Goal: Task Accomplishment & Management: Use online tool/utility

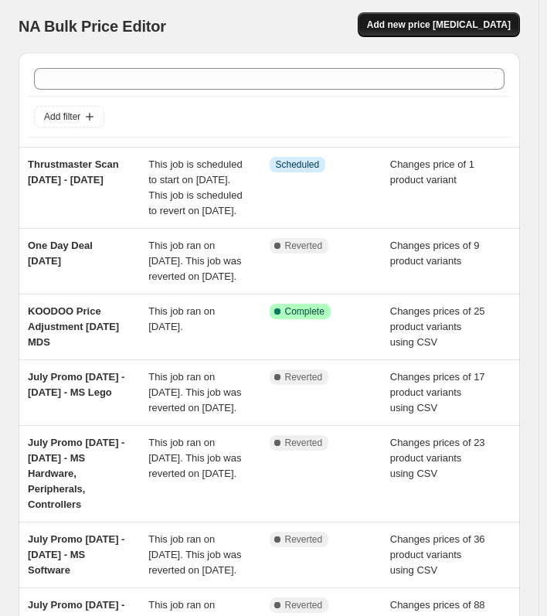
click at [454, 22] on span "Add new price [MEDICAL_DATA]" at bounding box center [439, 25] width 144 height 12
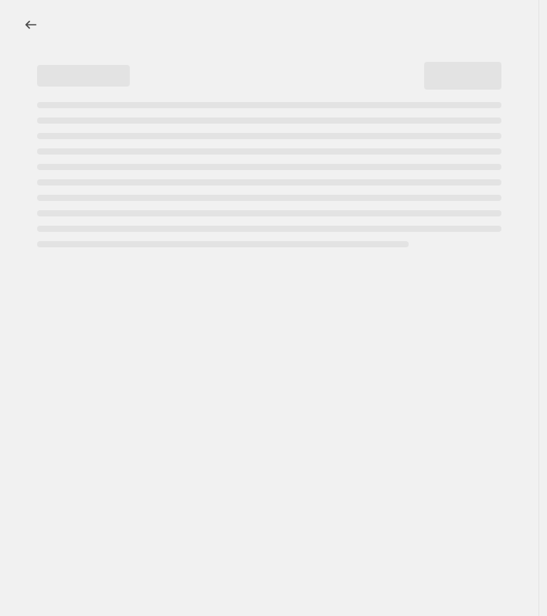
select select "percentage"
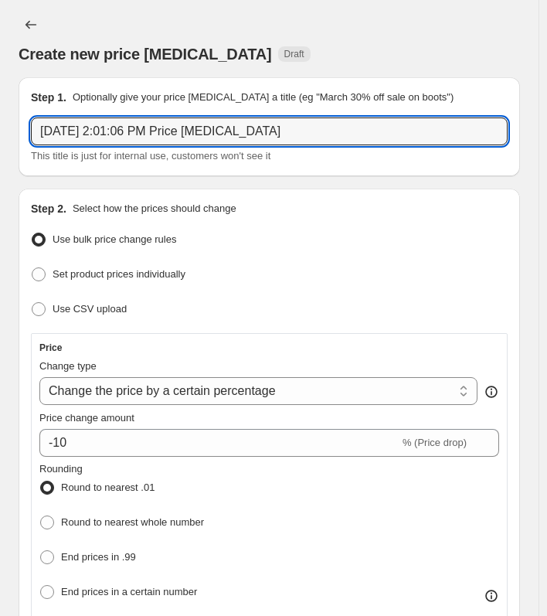
drag, startPoint x: 284, startPoint y: 131, endPoint x: -186, endPoint y: 128, distance: 470.7
click at [0, 128] on html "Home Settings Plans Skip to content Create new price [MEDICAL_DATA]. This page …" at bounding box center [273, 308] width 547 height 616
paste input "2K National Scan: [DATE] - [DATE]"
type input "2K National Scan: [DATE] - [DATE]"
click at [87, 310] on span "Use CSV upload" at bounding box center [90, 309] width 74 height 12
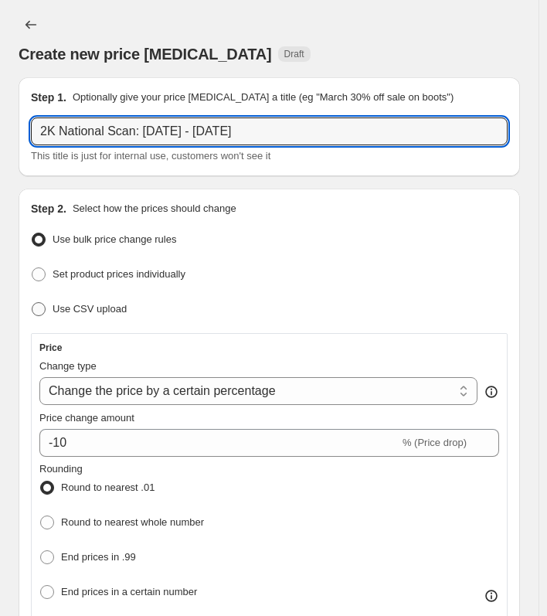
click at [32, 303] on input "Use CSV upload" at bounding box center [32, 302] width 1 height 1
radio input "true"
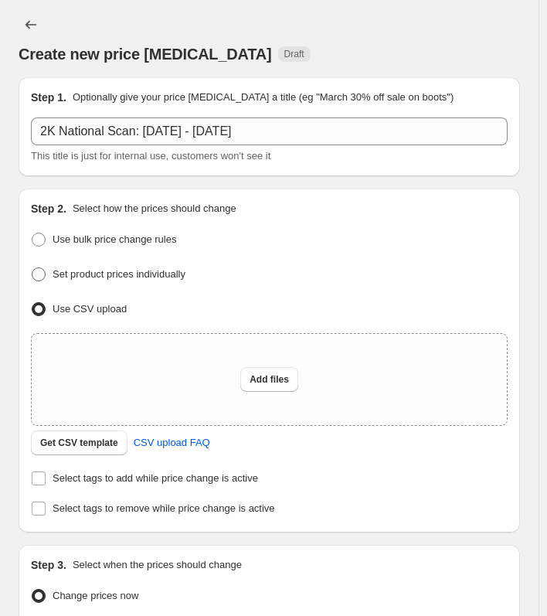
click at [93, 275] on span "Set product prices individually" at bounding box center [119, 274] width 133 height 12
click at [32, 268] on input "Set product prices individually" at bounding box center [32, 267] width 1 height 1
radio input "true"
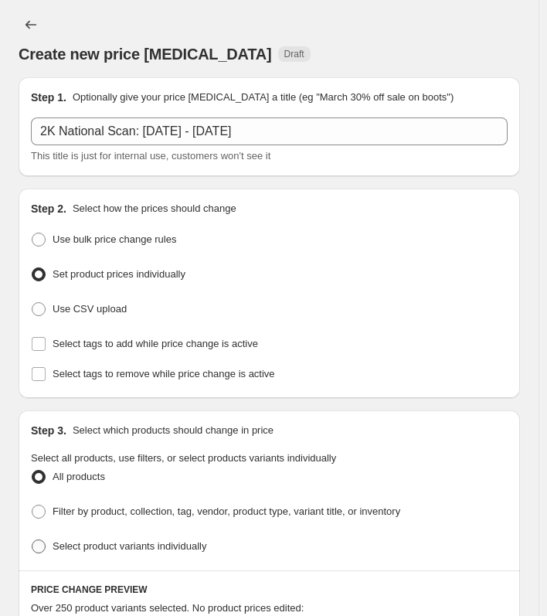
click at [46, 541] on span at bounding box center [38, 546] width 15 height 15
click at [32, 540] on input "Select product variants individually" at bounding box center [32, 540] width 1 height 1
radio input "true"
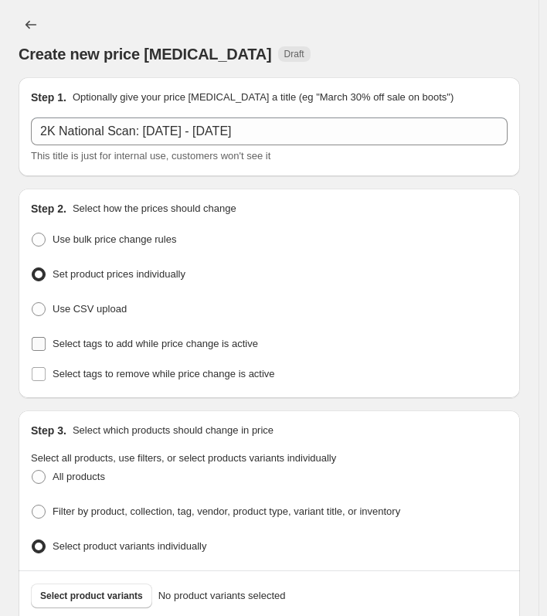
click at [78, 339] on span "Select tags to add while price change is active" at bounding box center [156, 344] width 206 height 12
click at [46, 339] on input "Select tags to add while price change is active" at bounding box center [39, 344] width 14 height 14
checkbox input "true"
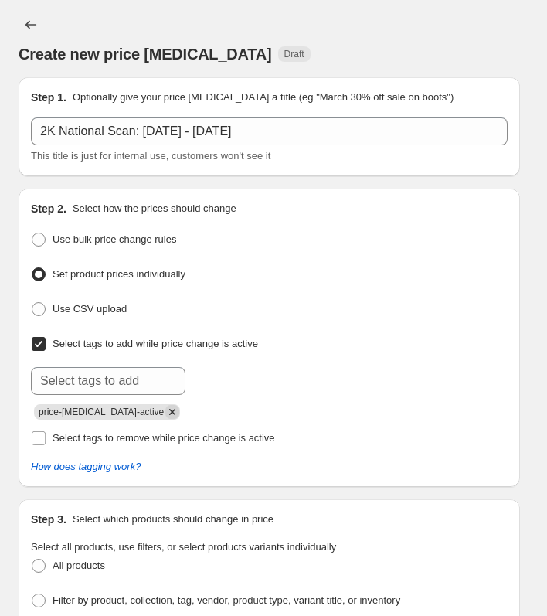
click at [169, 412] on icon "Remove price-change-job-active" at bounding box center [172, 412] width 6 height 6
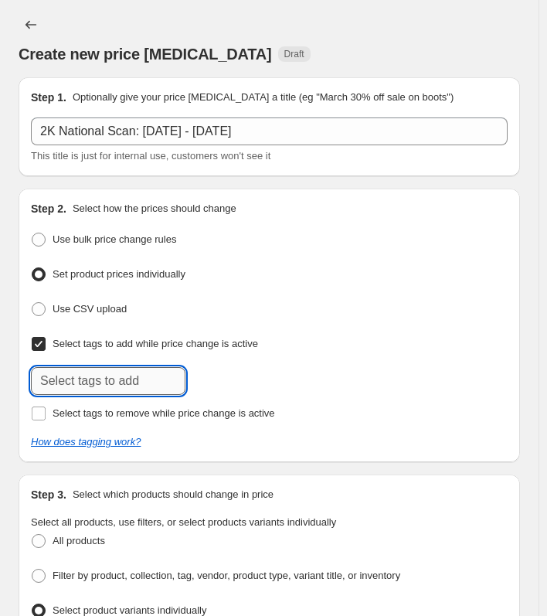
click at [107, 379] on input "text" at bounding box center [108, 381] width 155 height 28
drag, startPoint x: 122, startPoint y: 385, endPoint x: -128, endPoint y: 382, distance: 250.5
click at [0, 382] on html "Home Settings Plans Skip to content Create new price [MEDICAL_DATA]. This page …" at bounding box center [273, 308] width 547 height 616
paste input "tware"
type input "MS PS5 Software"
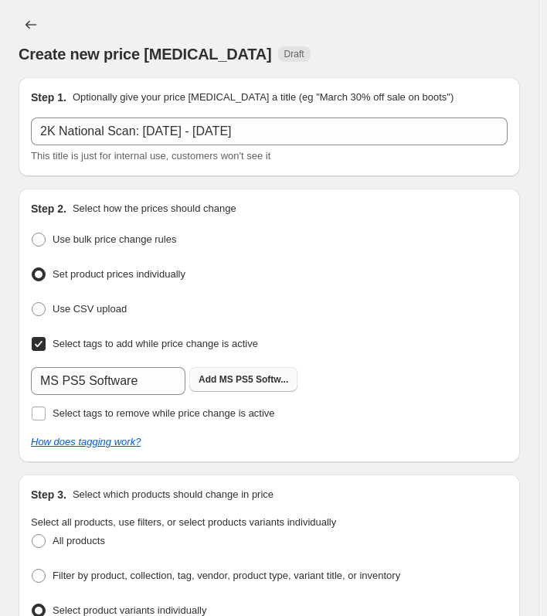
click at [207, 379] on b "Add" at bounding box center [208, 379] width 18 height 11
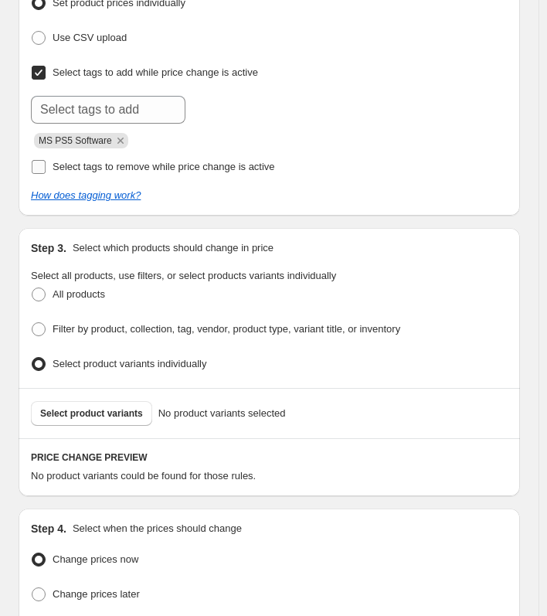
scroll to position [309, 0]
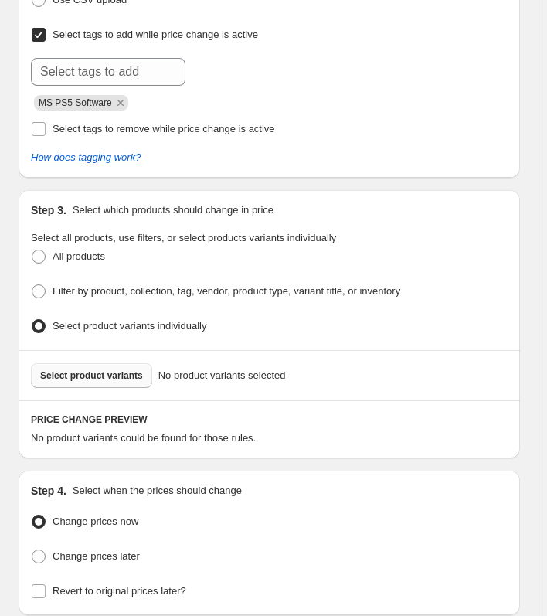
click at [78, 369] on span "Select product variants" at bounding box center [91, 375] width 103 height 12
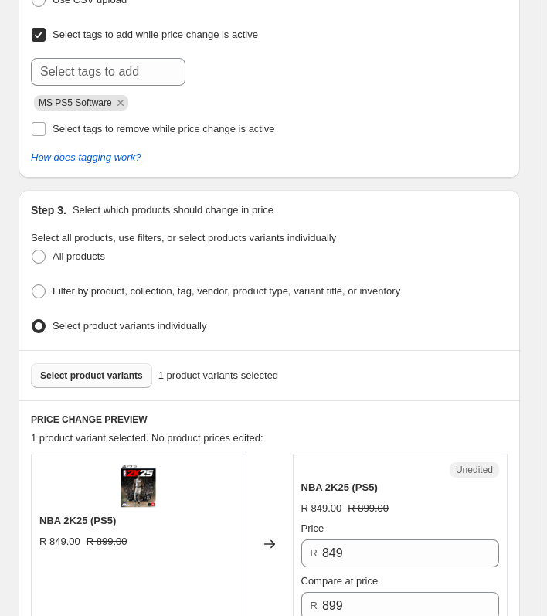
click at [114, 373] on span "Select product variants" at bounding box center [91, 375] width 103 height 12
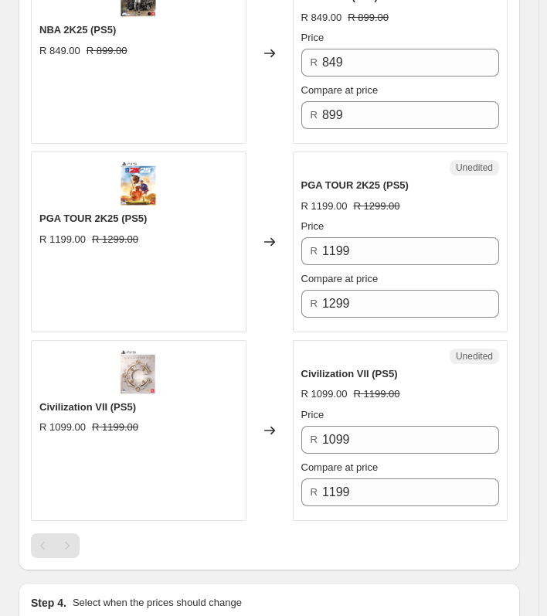
scroll to position [773, 0]
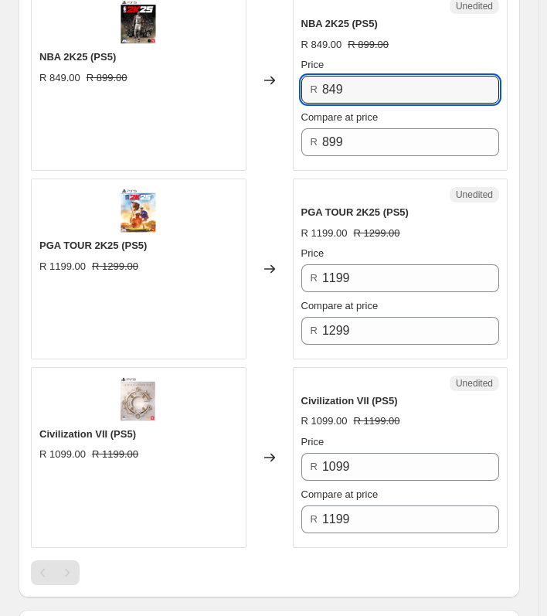
drag, startPoint x: 363, startPoint y: 86, endPoint x: 254, endPoint y: 86, distance: 109.8
click at [254, 86] on div "NBA 2K25 (PS5) R 849.00 R 899.00 Changed to Unedited NBA 2K25 (PS5) R 849.00 R …" at bounding box center [269, 80] width 477 height 181
type input "729"
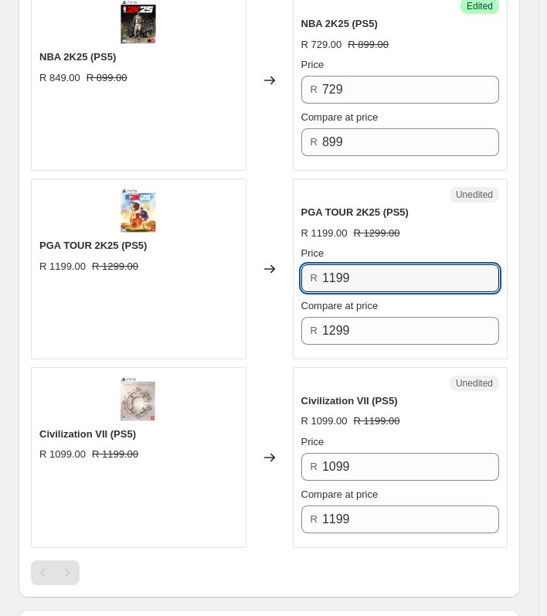
drag, startPoint x: 365, startPoint y: 267, endPoint x: 302, endPoint y: 265, distance: 62.6
click at [302, 265] on div "Unedited PGA TOUR 2K25 (PS5) R 1199.00 R 1299.00 Price R 1199 Compare at price …" at bounding box center [401, 269] width 216 height 181
type input "999"
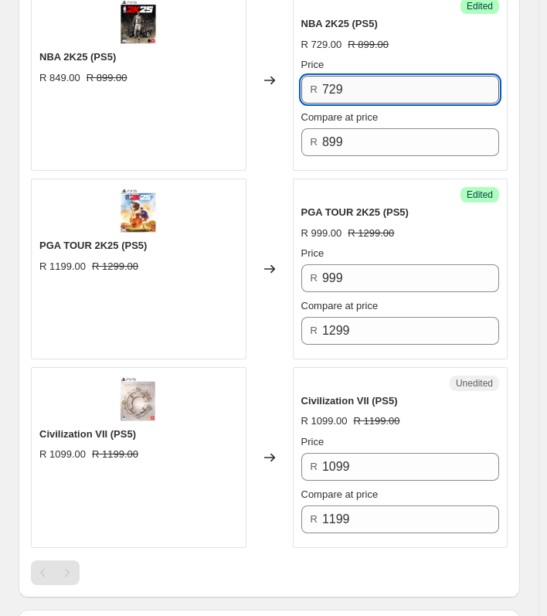
click at [369, 84] on input "729" at bounding box center [410, 90] width 177 height 28
drag, startPoint x: 369, startPoint y: 84, endPoint x: 252, endPoint y: 73, distance: 117.2
click at [252, 73] on div "NBA 2K25 (PS5) R 849.00 R 899.00 Changed to Success Edited NBA 2K25 (PS5) R 729…" at bounding box center [269, 80] width 477 height 181
type input "699"
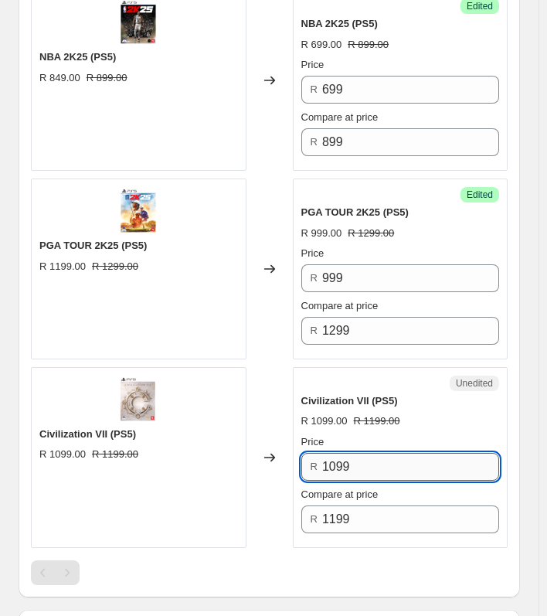
click at [383, 462] on input "1099" at bounding box center [410, 467] width 177 height 28
drag, startPoint x: 393, startPoint y: 461, endPoint x: 244, endPoint y: 456, distance: 149.3
click at [244, 456] on div "Civilization VII (PS5) R 1099.00 R 1199.00 Changed to Unedited Civilization VII…" at bounding box center [269, 457] width 477 height 181
type input "949"
click at [329, 563] on div at bounding box center [269, 572] width 477 height 25
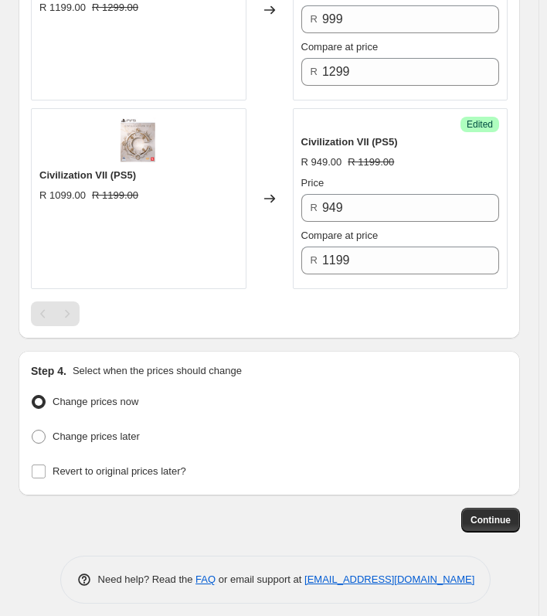
scroll to position [1035, 0]
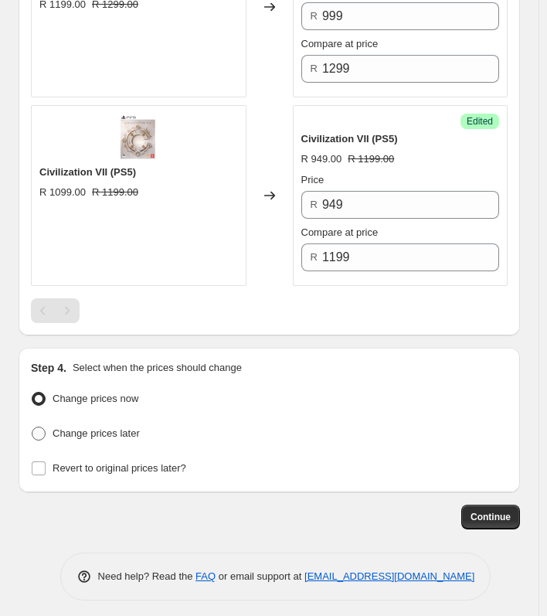
click at [82, 427] on span "Change prices later" at bounding box center [96, 433] width 87 height 12
click at [32, 427] on input "Change prices later" at bounding box center [32, 427] width 1 height 1
radio input "true"
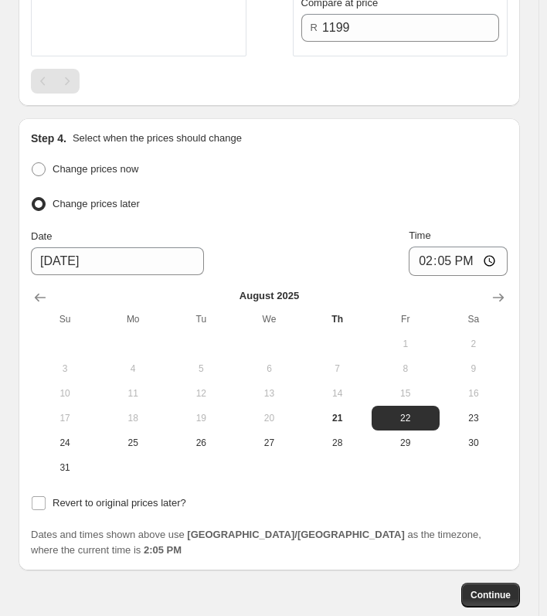
scroll to position [1267, 0]
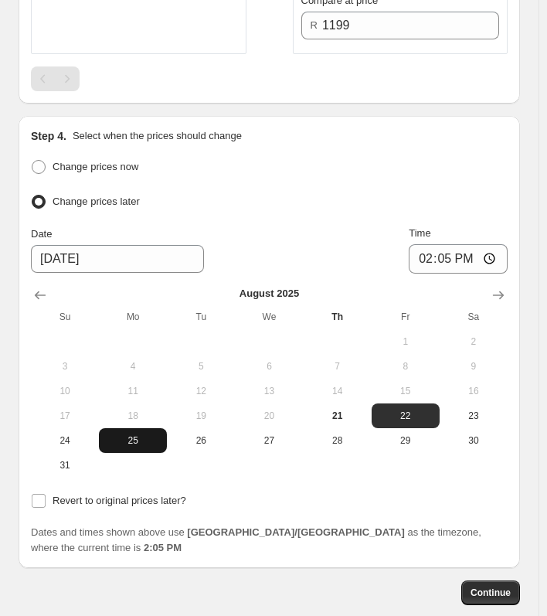
click at [138, 434] on span "25" at bounding box center [133, 440] width 56 height 12
type input "[DATE]"
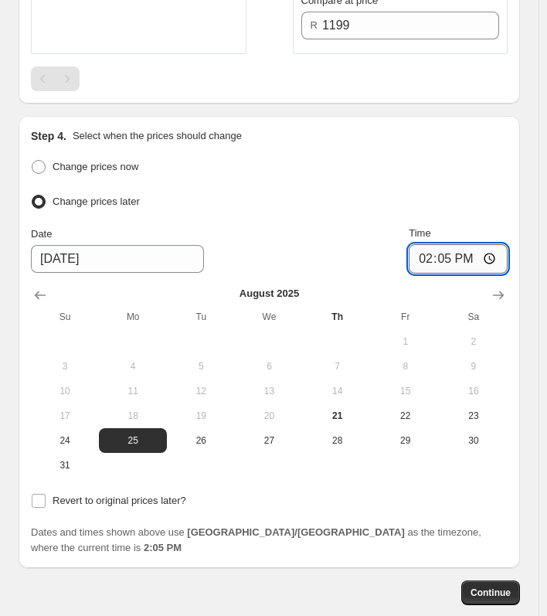
click at [458, 254] on input "14:05" at bounding box center [458, 258] width 99 height 29
type input "00:02"
click at [77, 495] on span "Revert to original prices later?" at bounding box center [120, 501] width 134 height 12
click at [46, 494] on input "Revert to original prices later?" at bounding box center [39, 501] width 14 height 14
checkbox input "true"
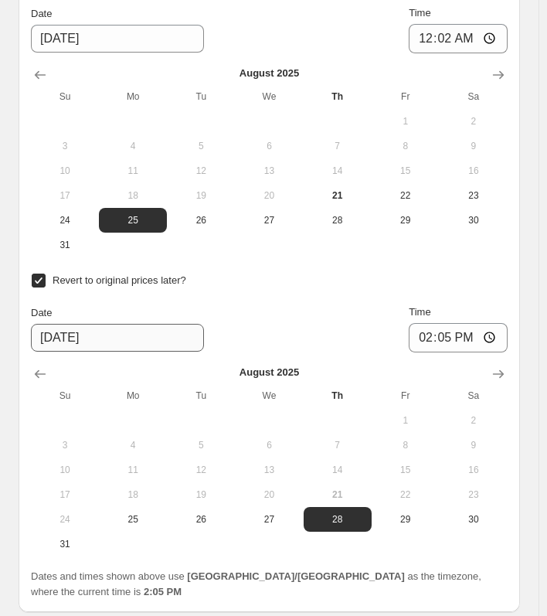
scroll to position [1499, 0]
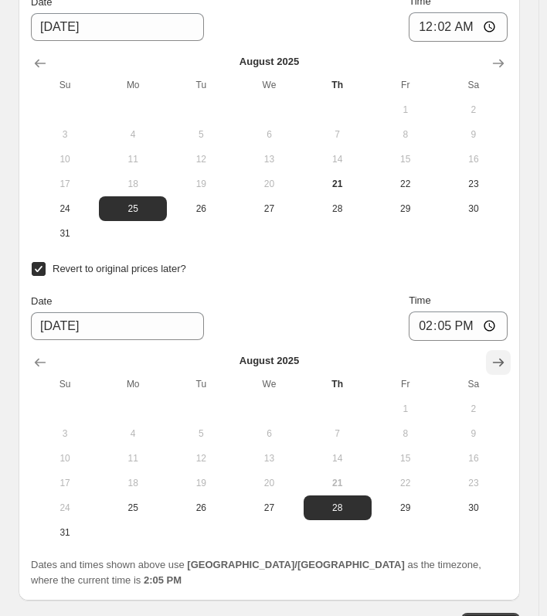
click at [504, 358] on icon "Show next month, September 2025" at bounding box center [498, 362] width 11 height 9
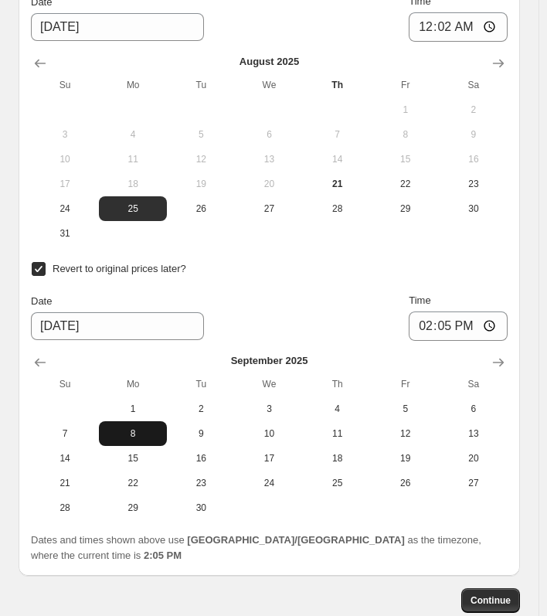
click at [134, 428] on span "8" at bounding box center [133, 433] width 56 height 12
type input "[DATE]"
click at [460, 325] on input "14:05" at bounding box center [458, 325] width 99 height 29
type input "00:59"
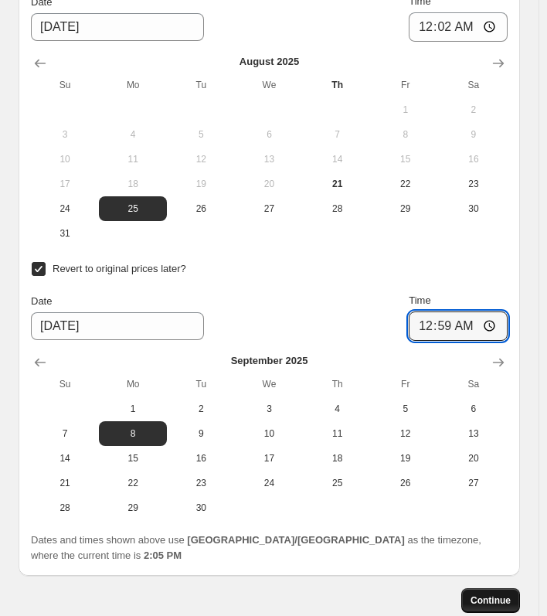
click at [502, 594] on span "Continue" at bounding box center [491, 600] width 40 height 12
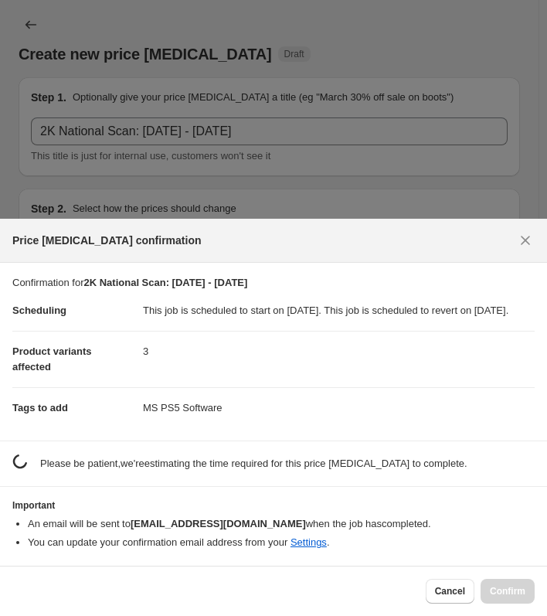
scroll to position [0, 0]
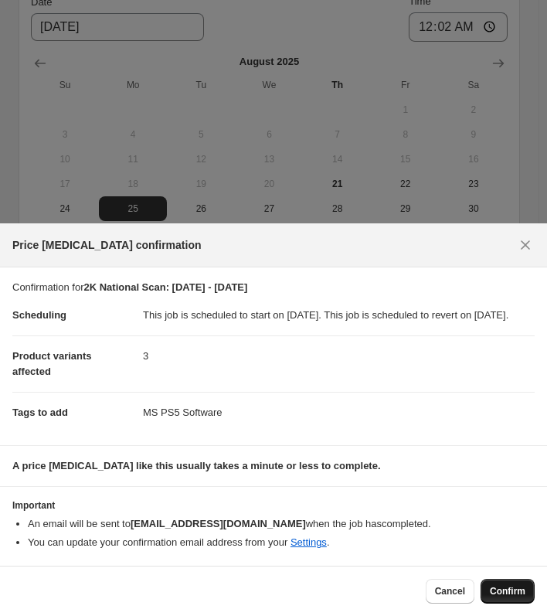
click at [499, 591] on span "Confirm" at bounding box center [508, 591] width 36 height 12
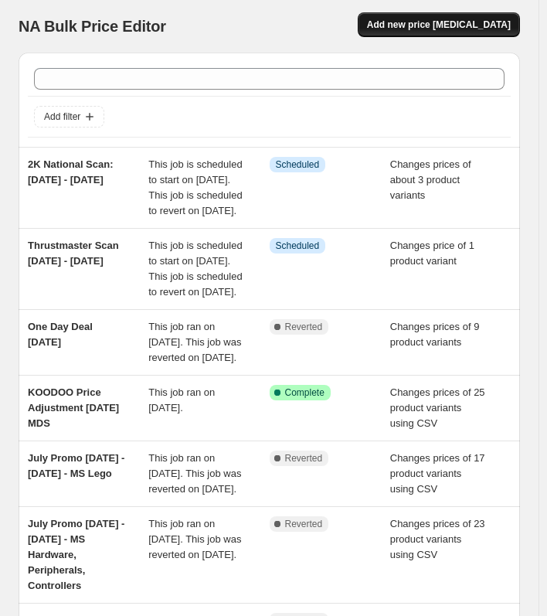
click at [441, 26] on span "Add new price [MEDICAL_DATA]" at bounding box center [439, 25] width 144 height 12
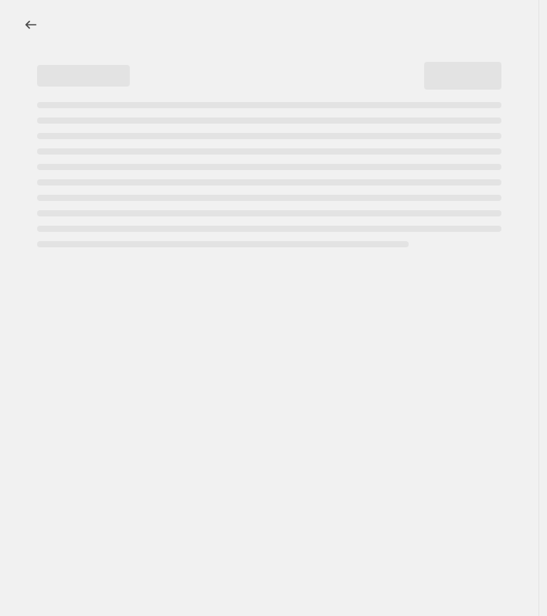
select select "percentage"
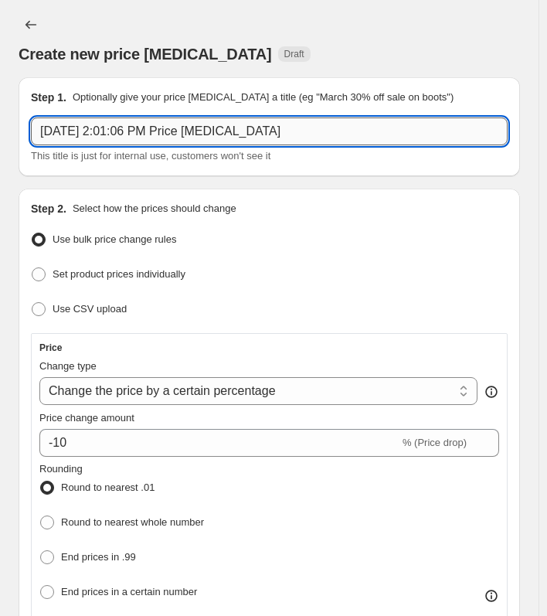
click at [308, 130] on input "[DATE] 2:01:06 PM Price [MEDICAL_DATA]" at bounding box center [269, 131] width 477 height 28
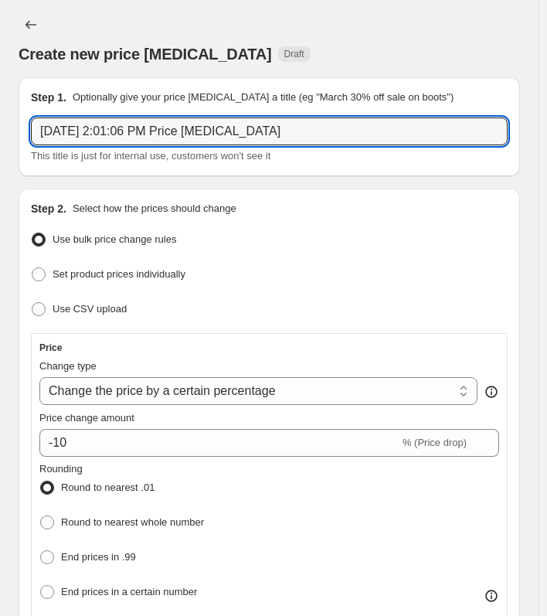
drag, startPoint x: 350, startPoint y: 134, endPoint x: -186, endPoint y: 123, distance: 536.5
click at [0, 123] on html "Home Settings Plans Skip to content Create new price [MEDICAL_DATA]. This page …" at bounding box center [273, 308] width 547 height 616
paste input "Hogwarts Legacy (NS2) Promo [DATE] - [DATE]"
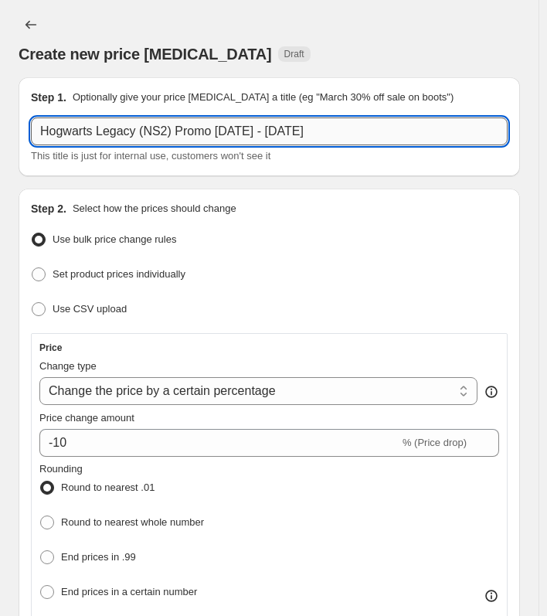
click at [168, 128] on input "Hogwarts Legacy (NS2) Promo [DATE] - [DATE]" at bounding box center [269, 131] width 477 height 28
click at [183, 131] on input "Hogwarts Legacy (NS2) + Promo [DATE] - [DATE]" at bounding box center [269, 131] width 477 height 28
paste input "Nacon Rev Pro 5"
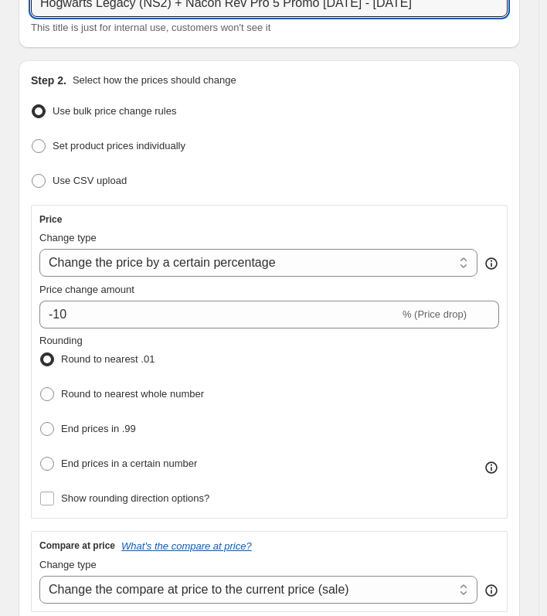
scroll to position [155, 0]
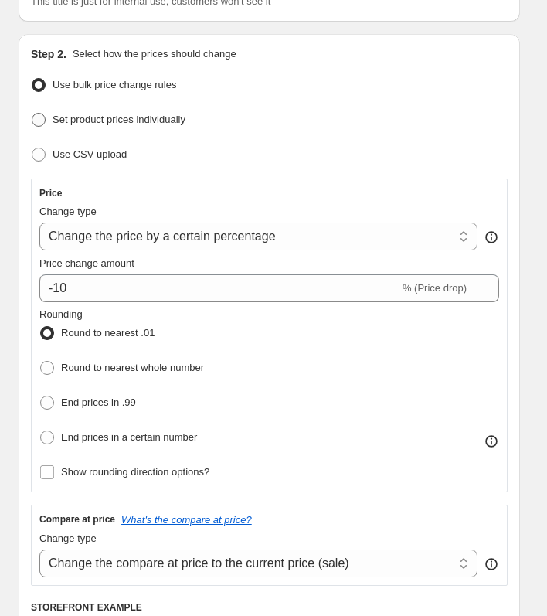
type input "Hogwarts Legacy (NS2) + Nacon Rev Pro 5 Promo [DATE] - [DATE]"
click at [83, 118] on span "Set product prices individually" at bounding box center [119, 120] width 133 height 12
click at [32, 114] on input "Set product prices individually" at bounding box center [32, 113] width 1 height 1
radio input "true"
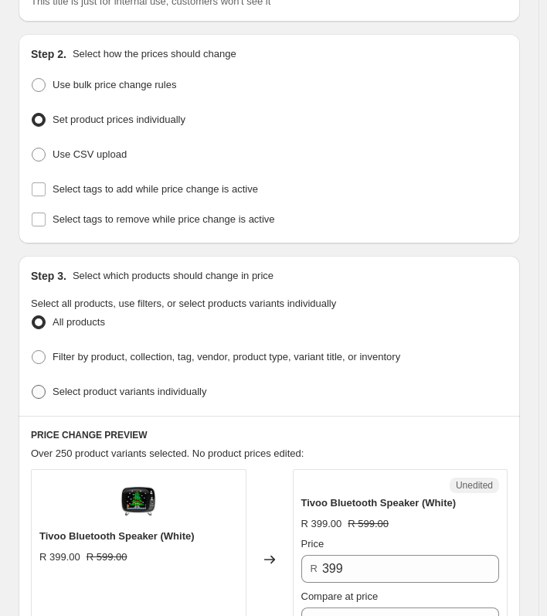
click at [39, 386] on span at bounding box center [39, 392] width 14 height 14
click at [32, 386] on input "Select product variants individually" at bounding box center [32, 385] width 1 height 1
radio input "true"
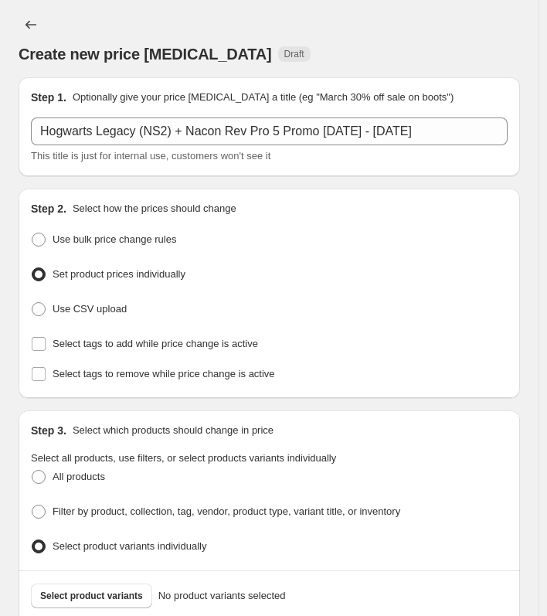
scroll to position [77, 0]
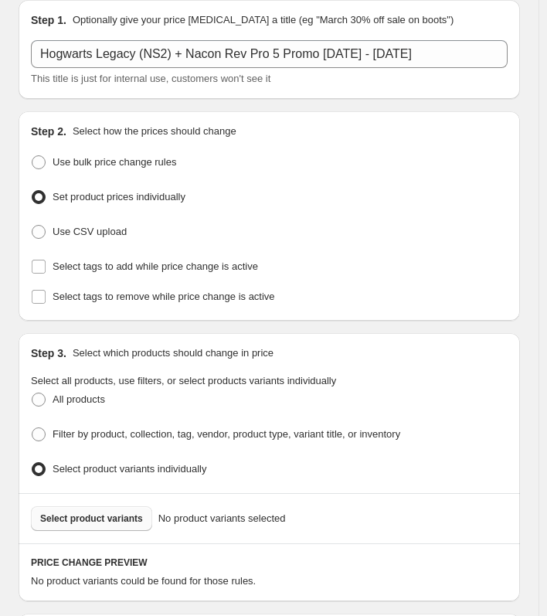
click at [68, 512] on span "Select product variants" at bounding box center [91, 518] width 103 height 12
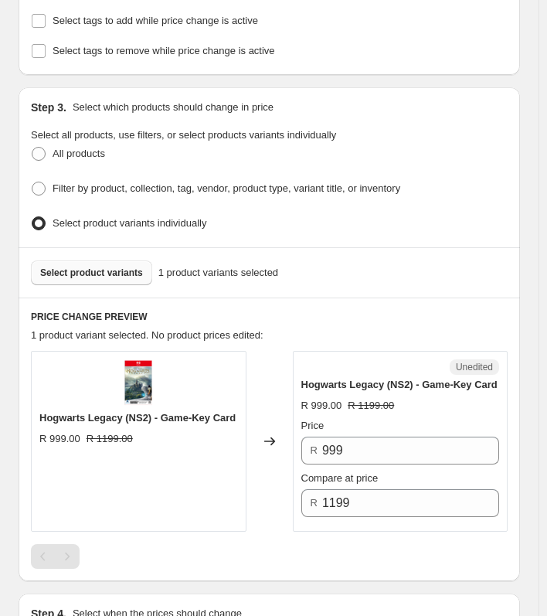
scroll to position [232, 0]
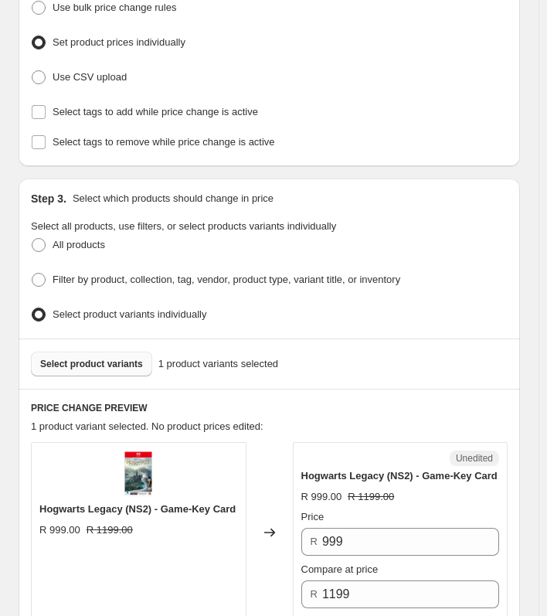
click at [363, 489] on strike "R 1199.00" at bounding box center [371, 496] width 46 height 15
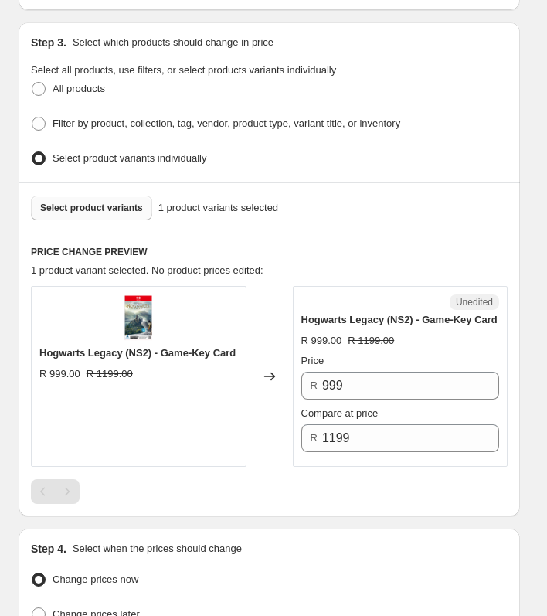
scroll to position [386, 0]
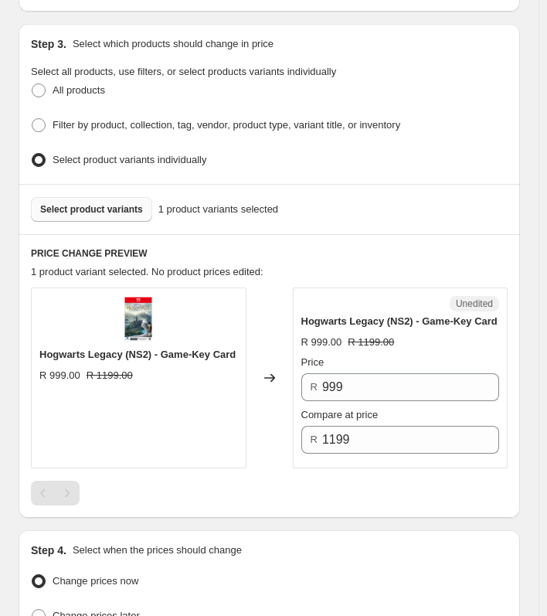
click at [52, 203] on span "Select product variants" at bounding box center [91, 209] width 103 height 12
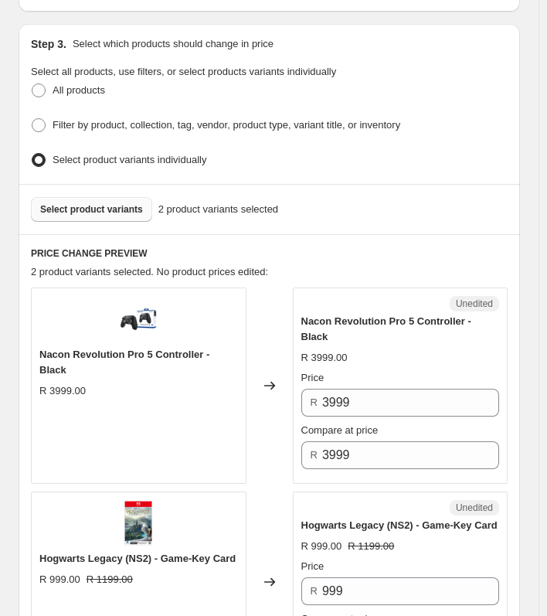
click at [66, 204] on span "Select product variants" at bounding box center [91, 209] width 103 height 12
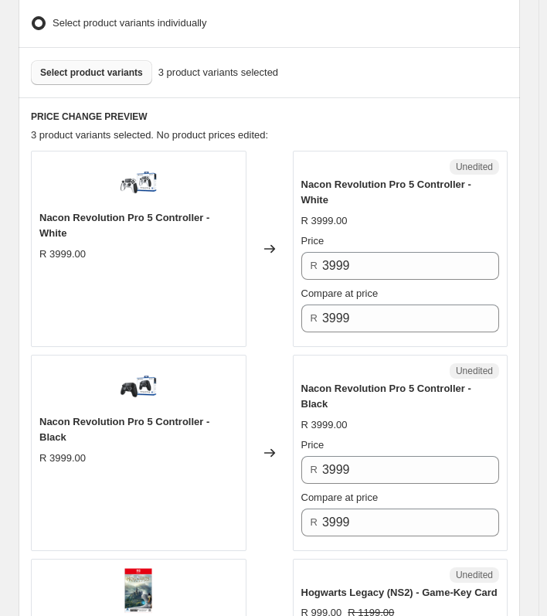
scroll to position [541, 0]
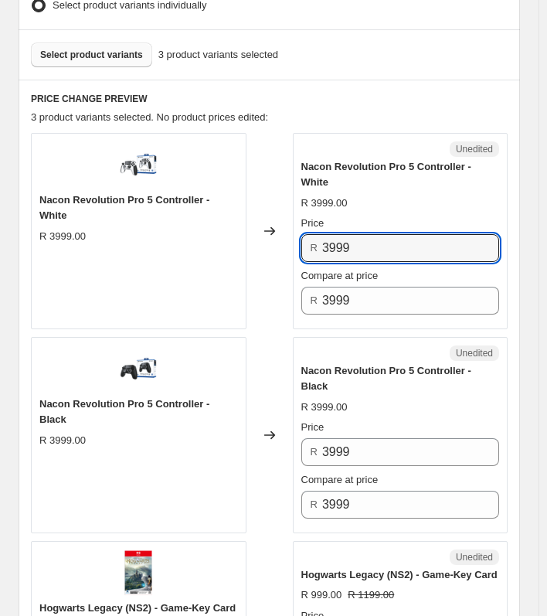
drag, startPoint x: 376, startPoint y: 229, endPoint x: 272, endPoint y: 227, distance: 104.4
click at [272, 227] on div "Nacon Revolution Pro 5 Controller - White R 3999.00 Changed to Unedited Nacon R…" at bounding box center [269, 231] width 477 height 196
type input "3499"
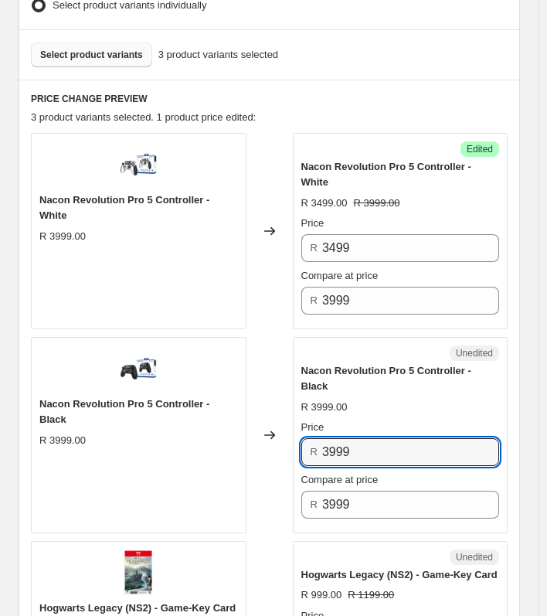
drag, startPoint x: 375, startPoint y: 424, endPoint x: 216, endPoint y: 424, distance: 159.2
click at [217, 424] on div "Nacon Revolution Pro 5 Controller - Black R 3999.00 Changed to Unedited Nacon R…" at bounding box center [269, 435] width 477 height 196
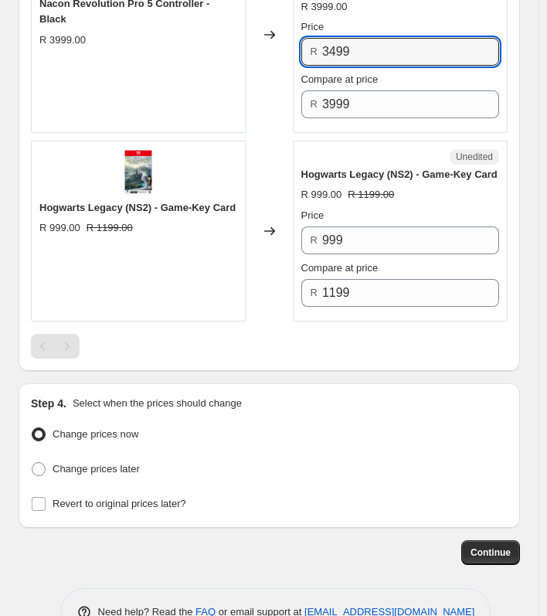
scroll to position [945, 0]
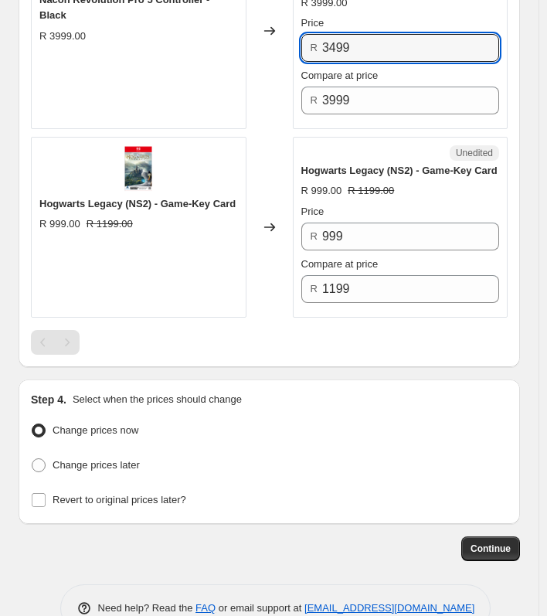
type input "3499"
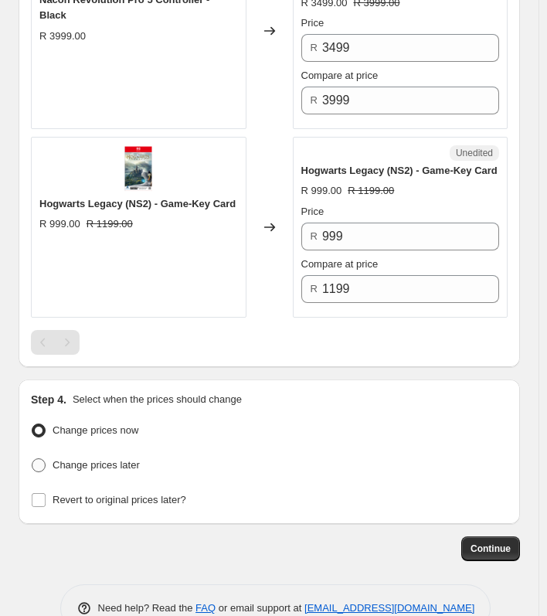
click at [54, 459] on span "Change prices later" at bounding box center [96, 465] width 87 height 12
click at [32, 458] on input "Change prices later" at bounding box center [32, 458] width 1 height 1
radio input "true"
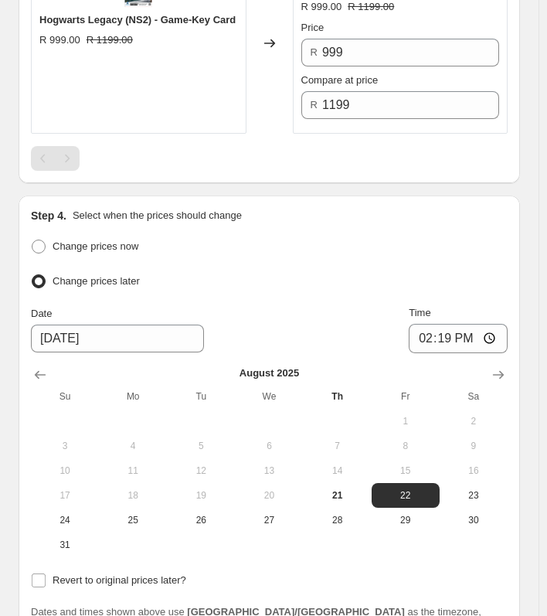
scroll to position [1177, 0]
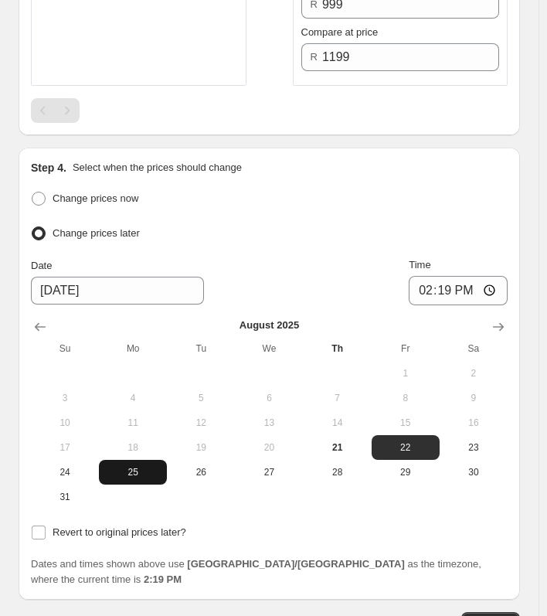
click at [135, 460] on button "25" at bounding box center [133, 472] width 68 height 25
type input "[DATE]"
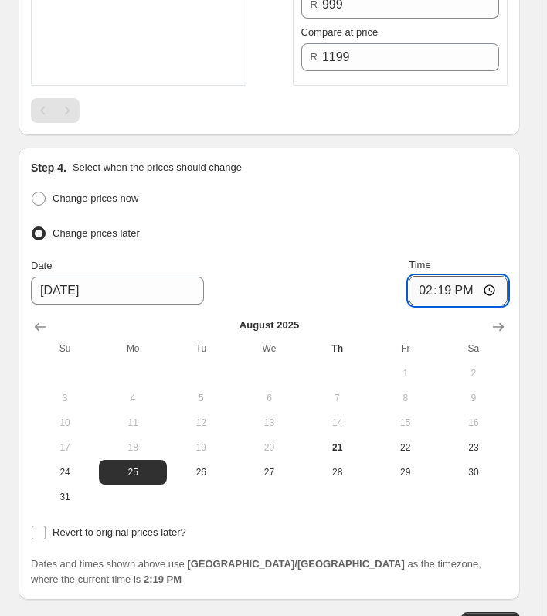
click at [461, 276] on input "14:19" at bounding box center [458, 290] width 99 height 29
type input "00:04"
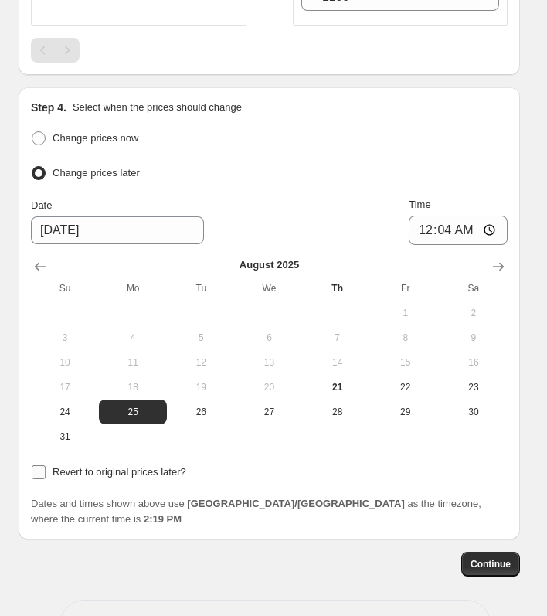
click at [37, 465] on input "Revert to original prices later?" at bounding box center [39, 472] width 14 height 14
checkbox input "true"
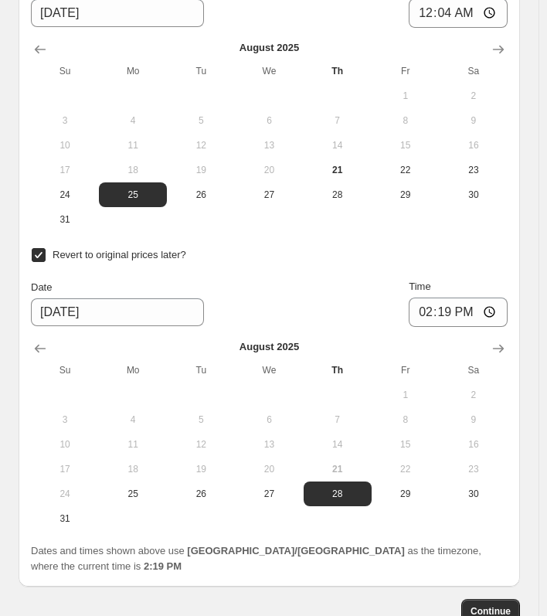
scroll to position [1469, 0]
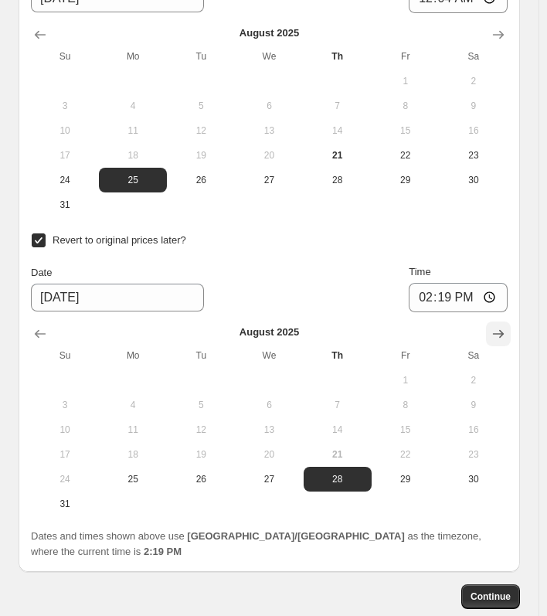
click at [504, 329] on icon "Show next month, September 2025" at bounding box center [498, 333] width 11 height 9
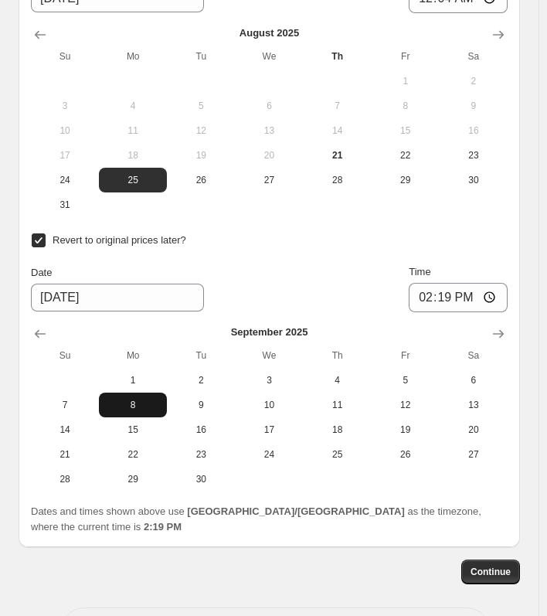
click at [130, 399] on span "8" at bounding box center [133, 405] width 56 height 12
type input "[DATE]"
click at [451, 283] on input "14:19" at bounding box center [458, 297] width 99 height 29
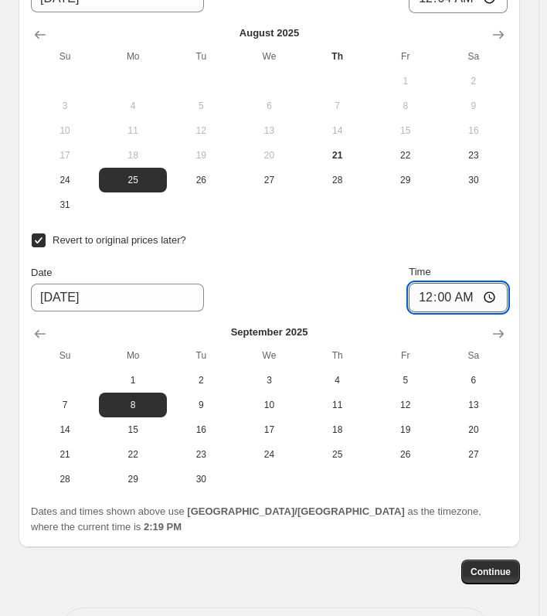
type input "00:04"
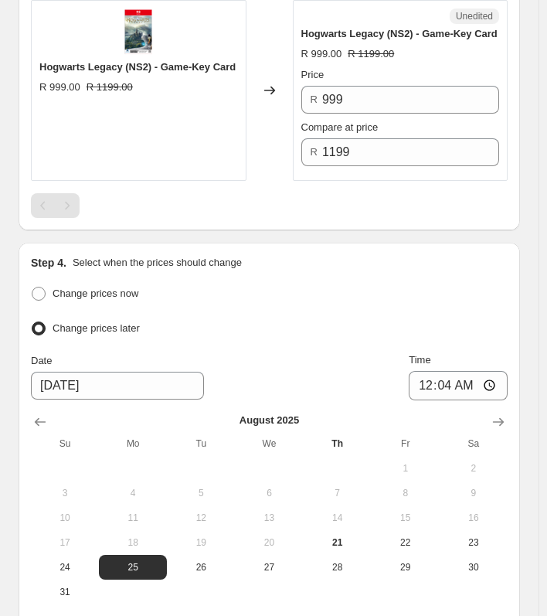
scroll to position [1477, 0]
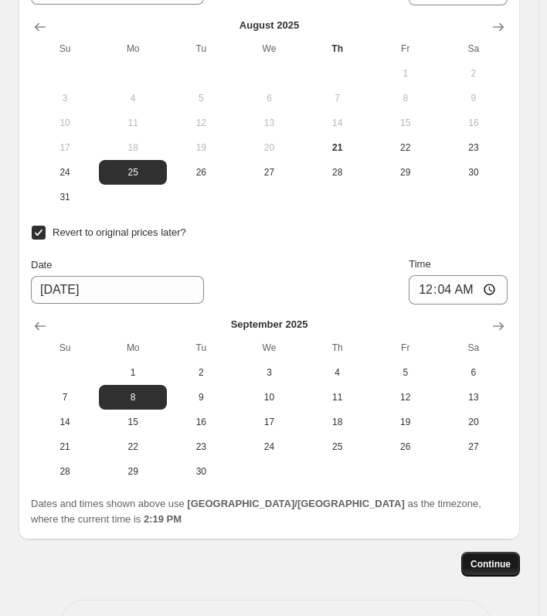
click at [503, 558] on span "Continue" at bounding box center [491, 564] width 40 height 12
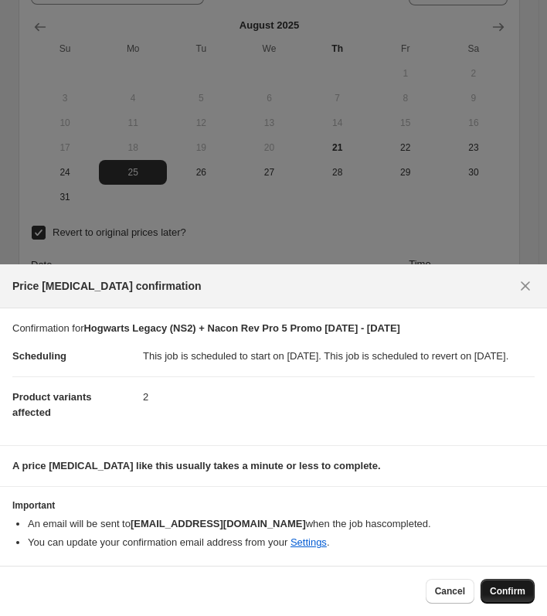
click at [514, 592] on span "Confirm" at bounding box center [508, 591] width 36 height 12
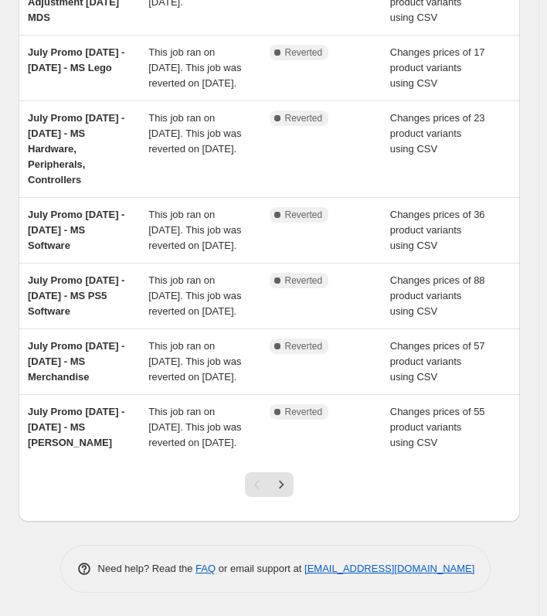
scroll to position [560, 0]
click at [289, 474] on button "Next" at bounding box center [281, 484] width 25 height 25
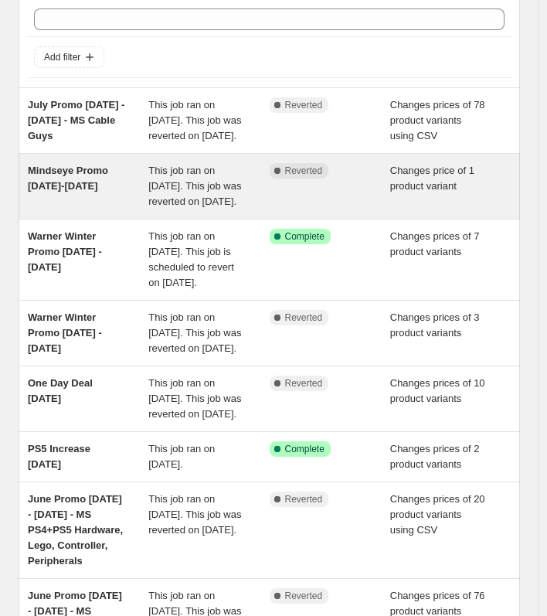
scroll to position [77, 0]
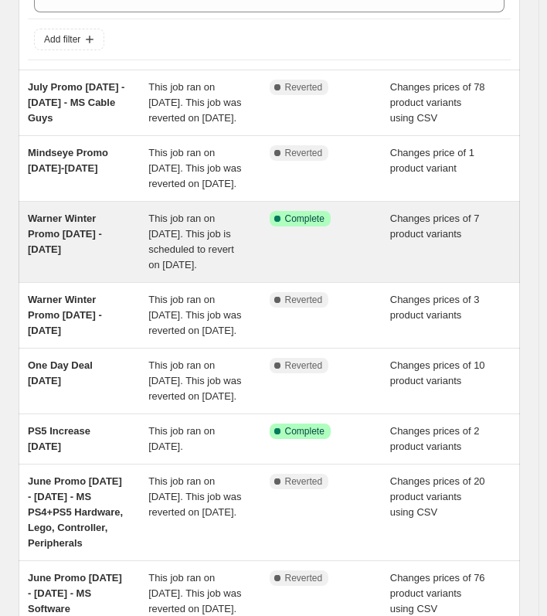
click at [178, 271] on span "This job ran on July 14, 2025. This job is scheduled to revert on August 31, 20…" at bounding box center [191, 242] width 86 height 58
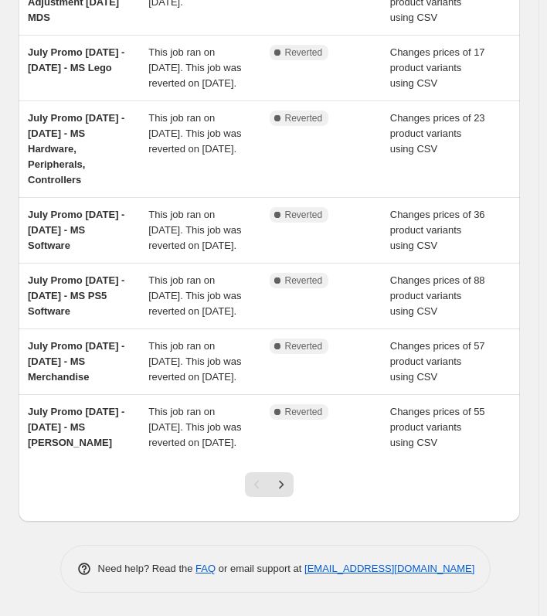
scroll to position [560, 0]
click at [284, 482] on icon "Next" at bounding box center [281, 484] width 15 height 15
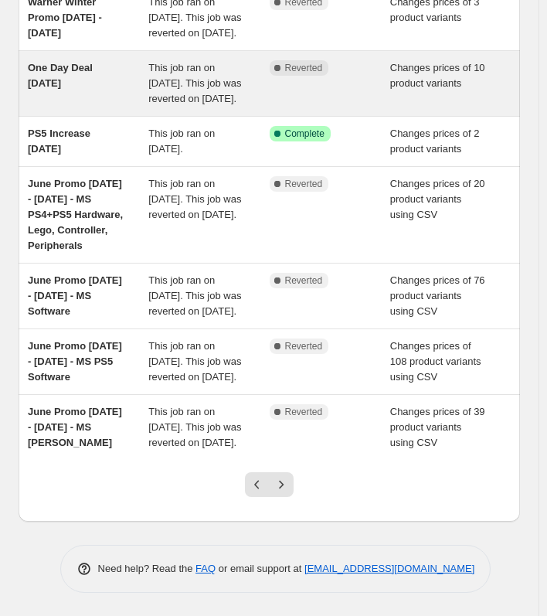
scroll to position [483, 0]
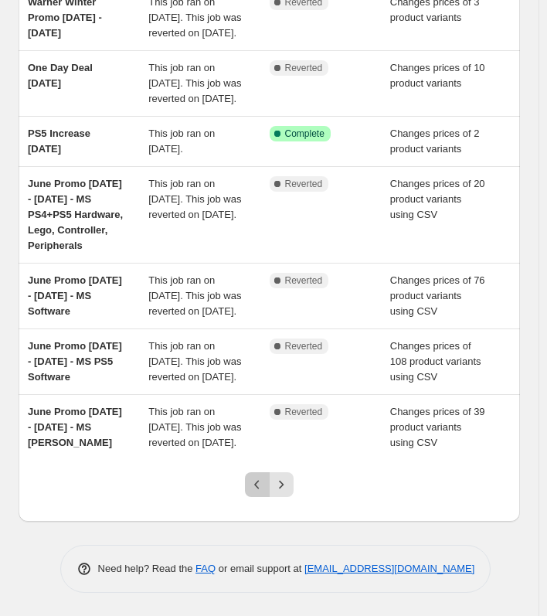
click at [262, 483] on icon "Previous" at bounding box center [257, 484] width 15 height 15
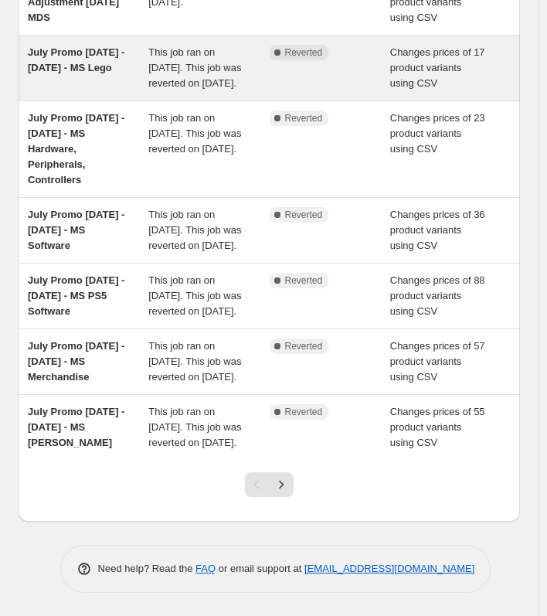
scroll to position [560, 0]
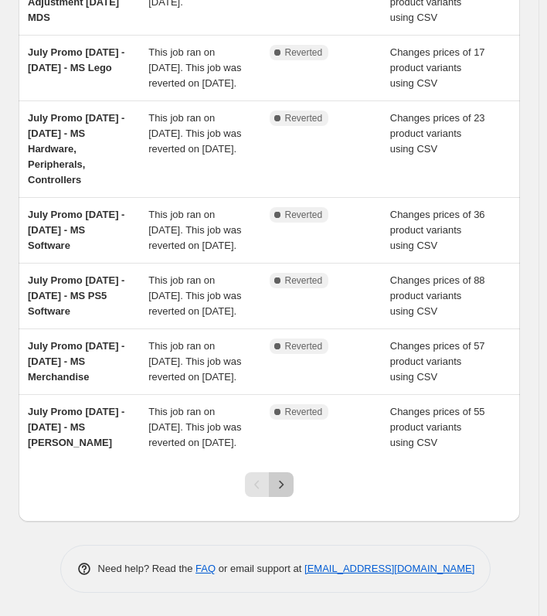
click at [286, 485] on icon "Next" at bounding box center [281, 484] width 15 height 15
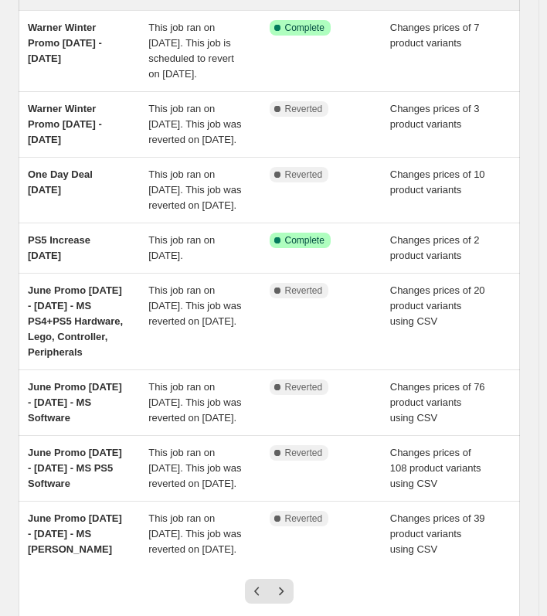
scroll to position [464, 0]
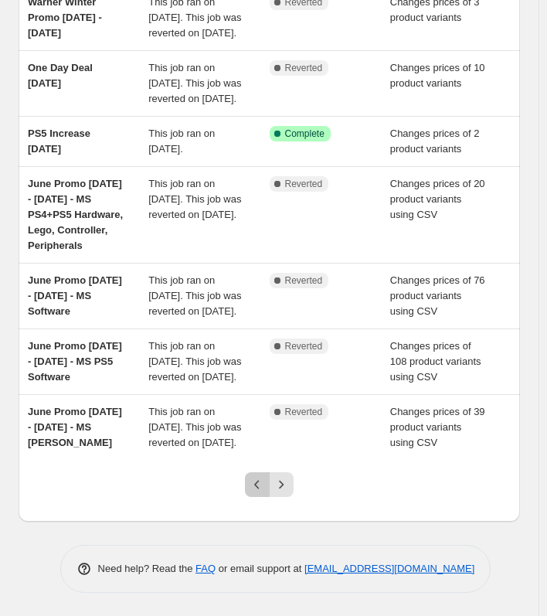
click at [260, 492] on icon "Previous" at bounding box center [257, 484] width 15 height 15
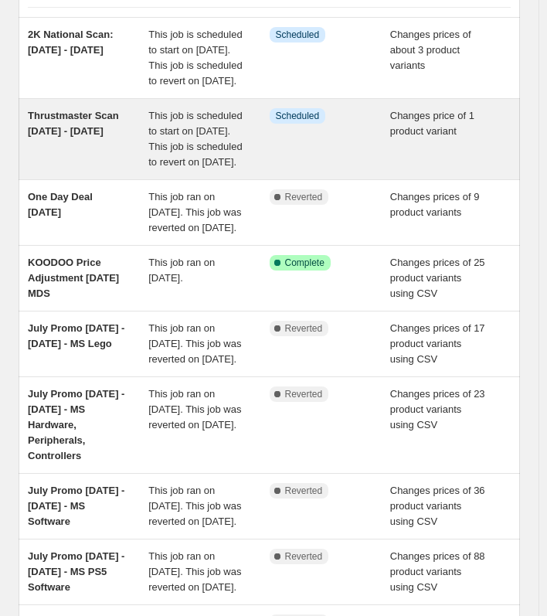
scroll to position [155, 0]
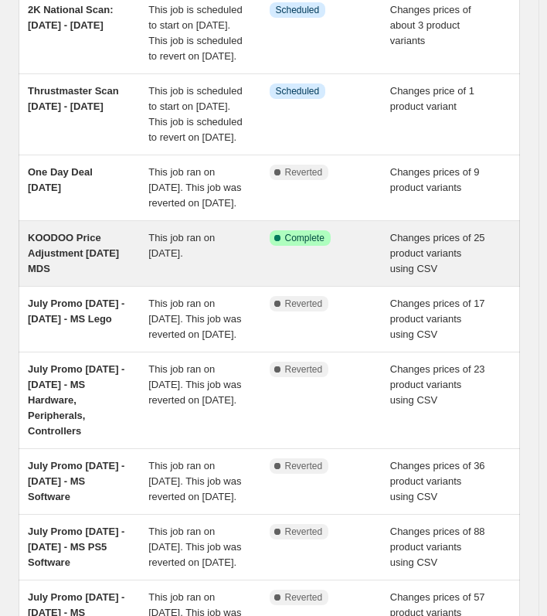
click at [185, 259] on span "This job ran on [DATE]." at bounding box center [181, 245] width 66 height 27
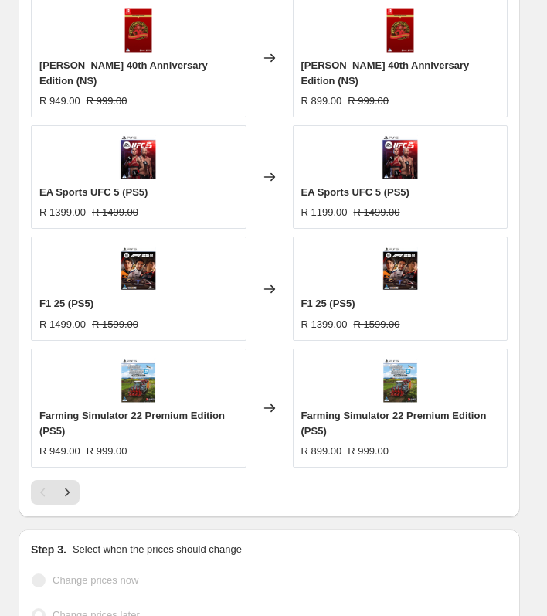
scroll to position [928, 0]
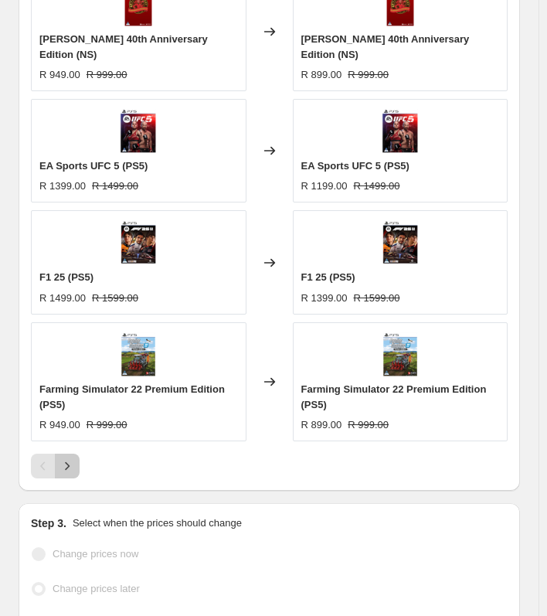
click at [63, 464] on icon "Next" at bounding box center [67, 465] width 15 height 15
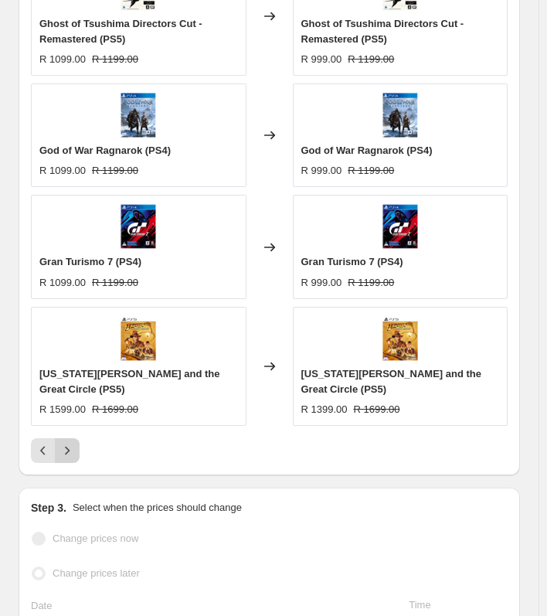
click at [72, 443] on icon "Next" at bounding box center [67, 450] width 15 height 15
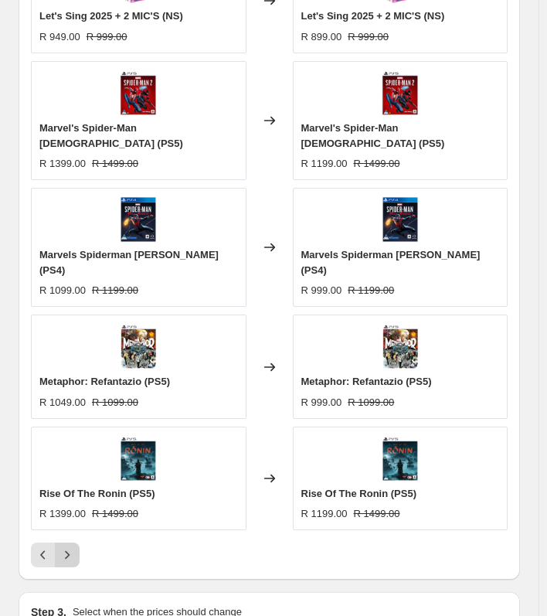
scroll to position [850, 0]
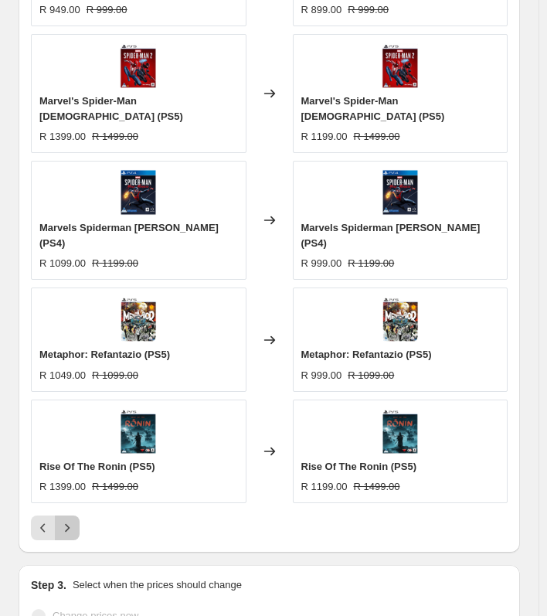
click at [70, 520] on icon "Next" at bounding box center [67, 527] width 15 height 15
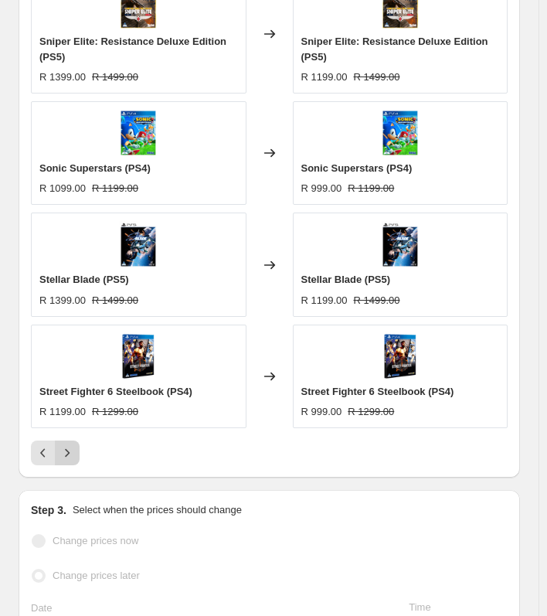
scroll to position [928, 0]
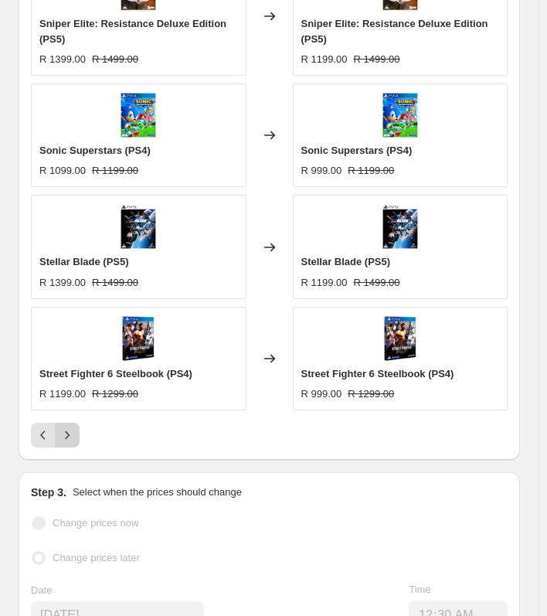
click at [70, 428] on icon "Next" at bounding box center [67, 434] width 15 height 15
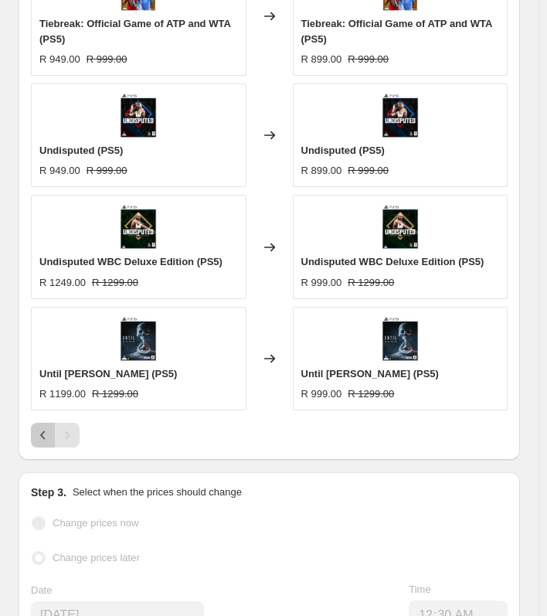
click at [44, 431] on icon "Previous" at bounding box center [42, 435] width 5 height 9
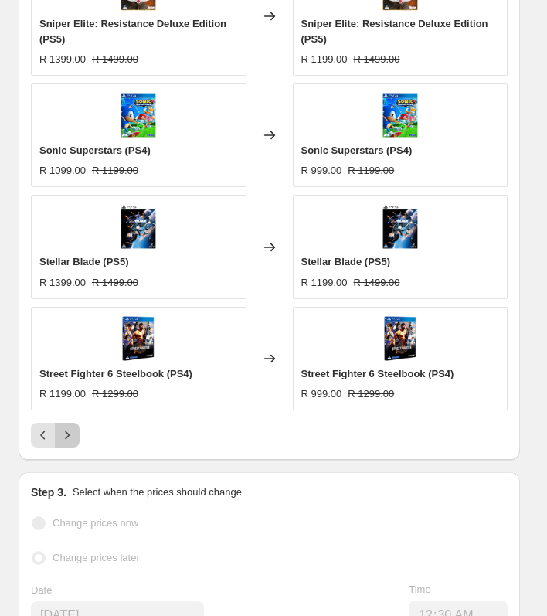
click at [73, 432] on icon "Next" at bounding box center [67, 434] width 15 height 15
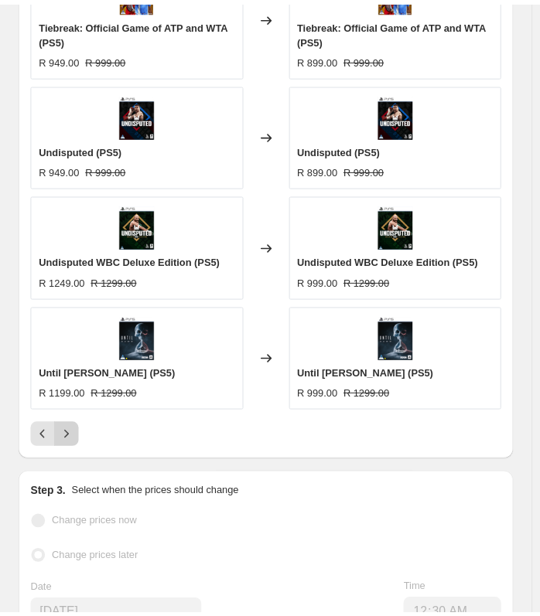
scroll to position [1005, 0]
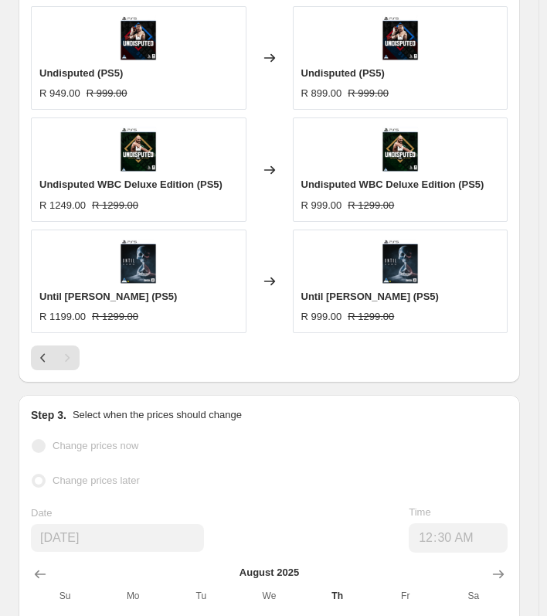
click at [70, 358] on div "Pagination" at bounding box center [67, 358] width 25 height 25
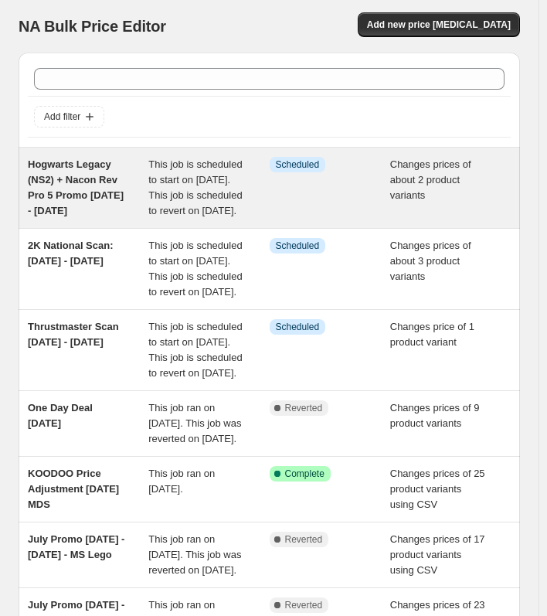
click at [92, 192] on span "Hogwarts Legacy (NS2) + Nacon Rev Pro 5 Promo [DATE] - [DATE]" at bounding box center [76, 187] width 96 height 58
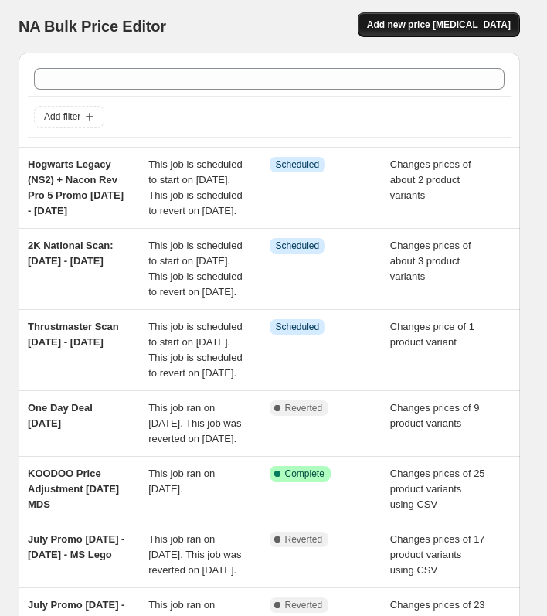
click at [426, 20] on span "Add new price change job" at bounding box center [439, 25] width 144 height 12
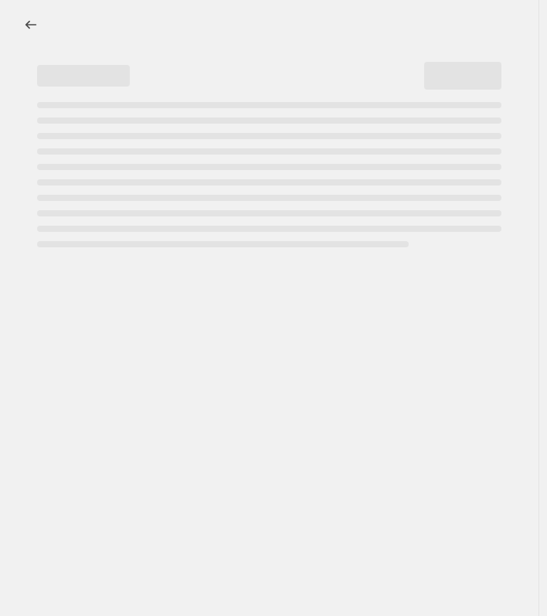
select select "percentage"
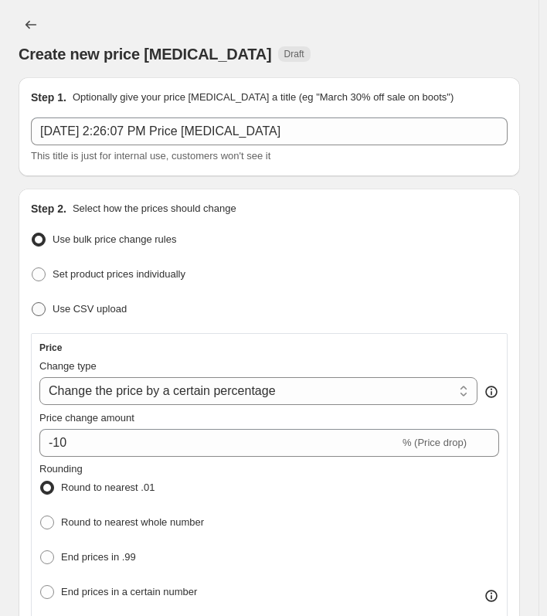
click at [83, 305] on span "Use CSV upload" at bounding box center [90, 309] width 74 height 12
click at [32, 303] on input "Use CSV upload" at bounding box center [32, 302] width 1 height 1
radio input "true"
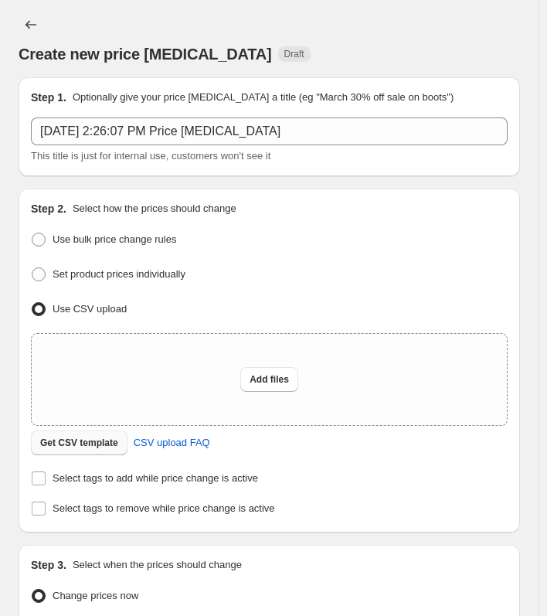
click at [85, 444] on span "Get CSV template" at bounding box center [79, 443] width 78 height 12
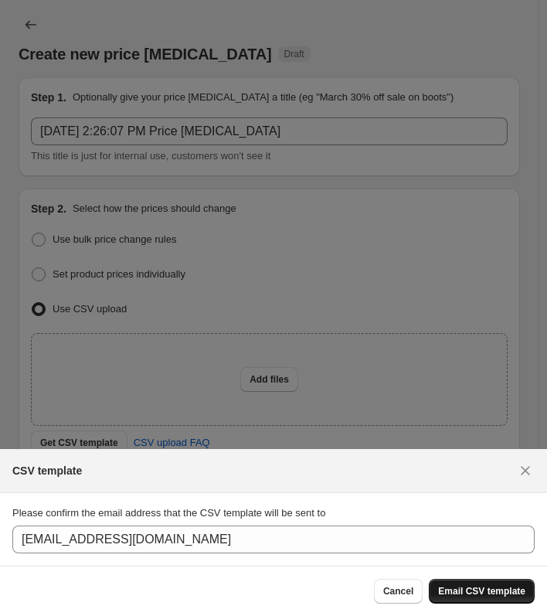
click at [498, 593] on span "Email CSV template" at bounding box center [481, 591] width 87 height 12
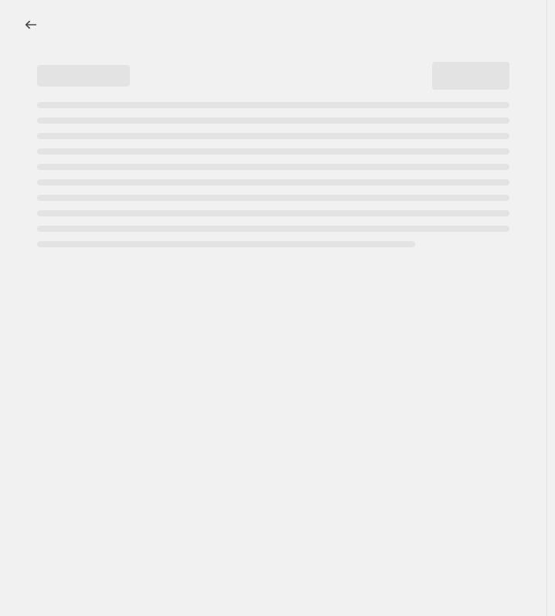
select select "percentage"
